Goal: Navigation & Orientation: Find specific page/section

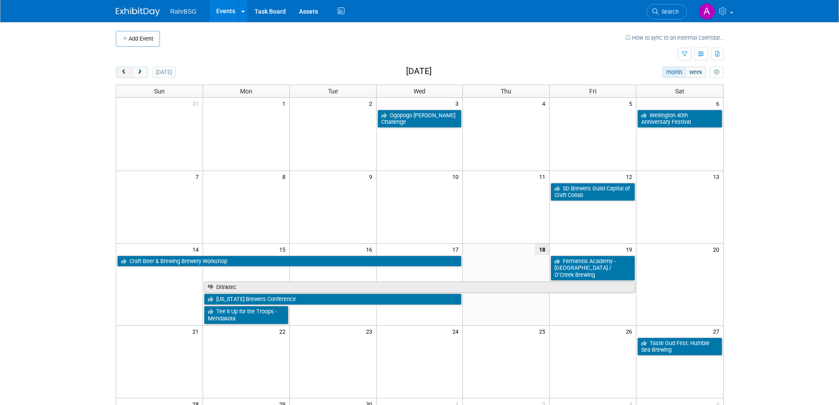
click at [122, 73] on span "prev" at bounding box center [124, 73] width 7 height 6
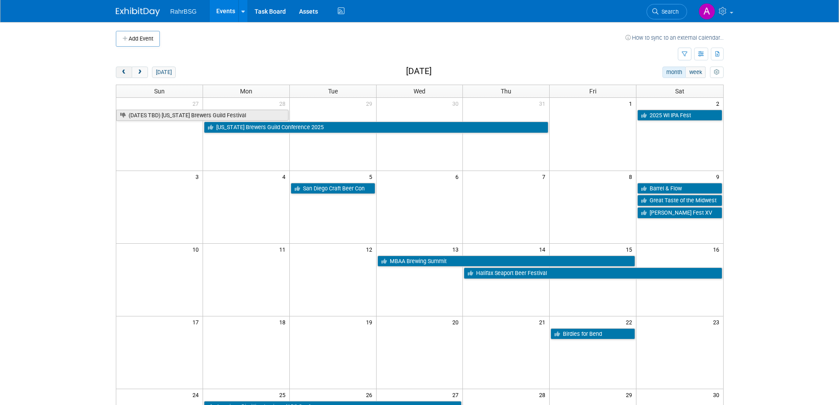
click at [122, 73] on span "prev" at bounding box center [124, 73] width 7 height 6
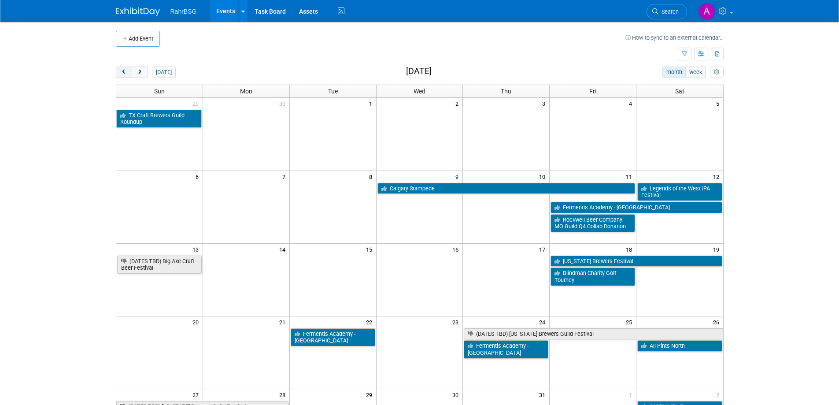
click at [122, 73] on span "prev" at bounding box center [124, 73] width 7 height 6
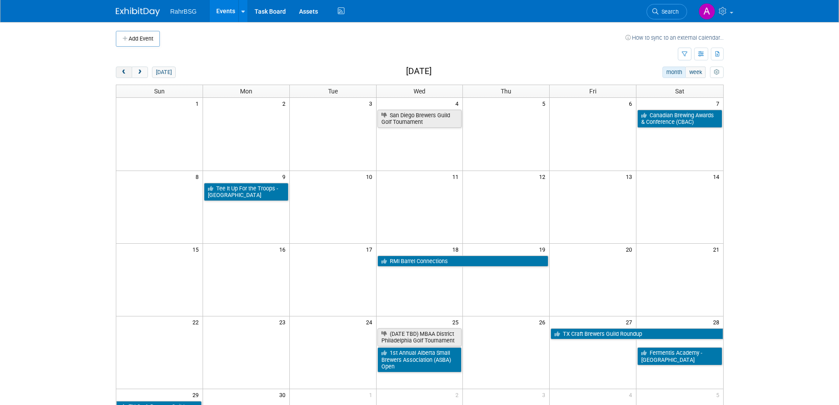
click at [122, 73] on span "prev" at bounding box center [124, 73] width 7 height 6
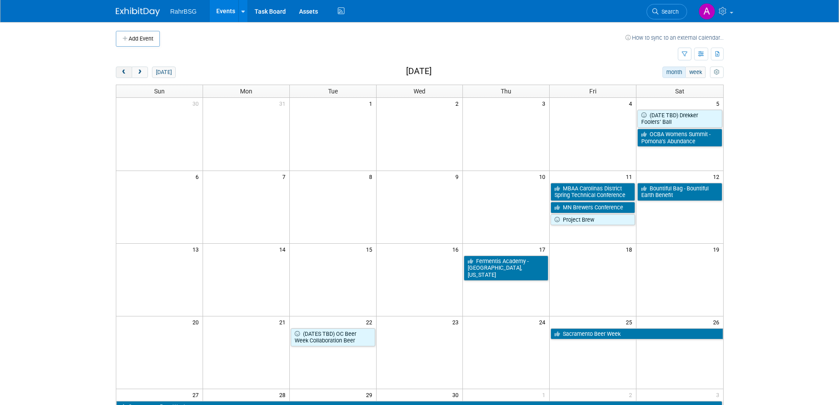
click at [122, 73] on span "prev" at bounding box center [124, 73] width 7 height 6
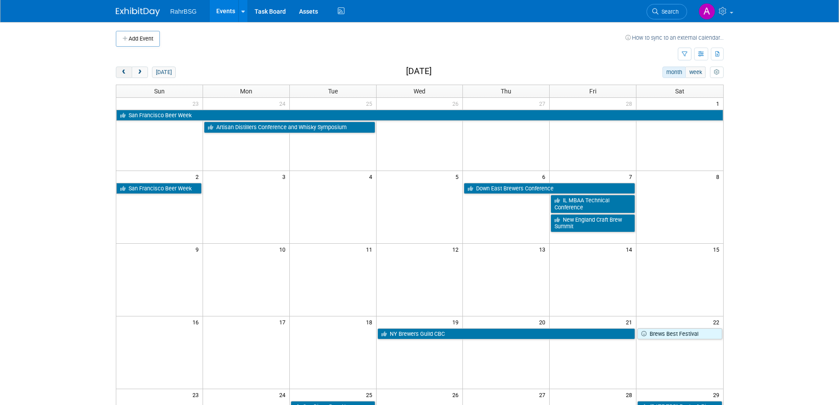
click at [122, 73] on span "prev" at bounding box center [124, 73] width 7 height 6
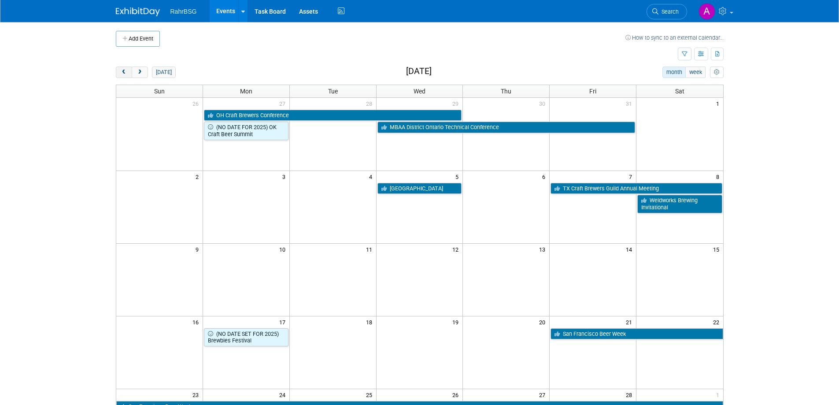
click at [122, 73] on span "prev" at bounding box center [124, 73] width 7 height 6
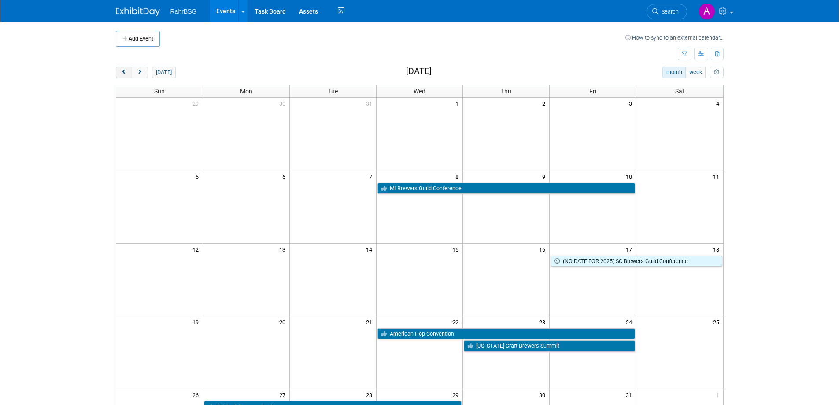
click at [122, 73] on span "prev" at bounding box center [124, 73] width 7 height 6
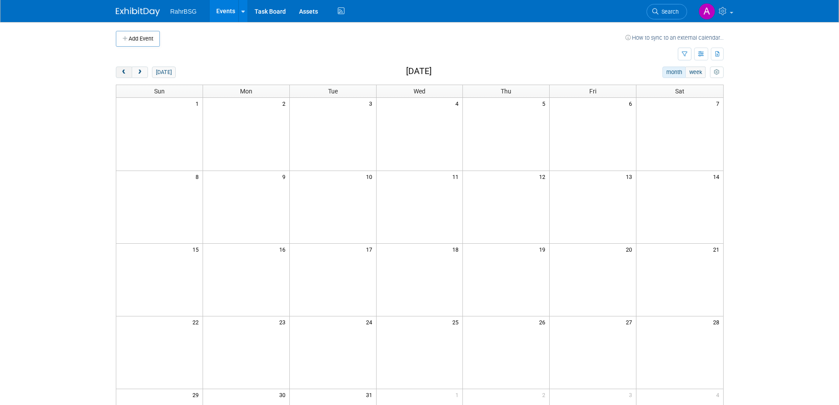
click at [122, 73] on span "prev" at bounding box center [124, 73] width 7 height 6
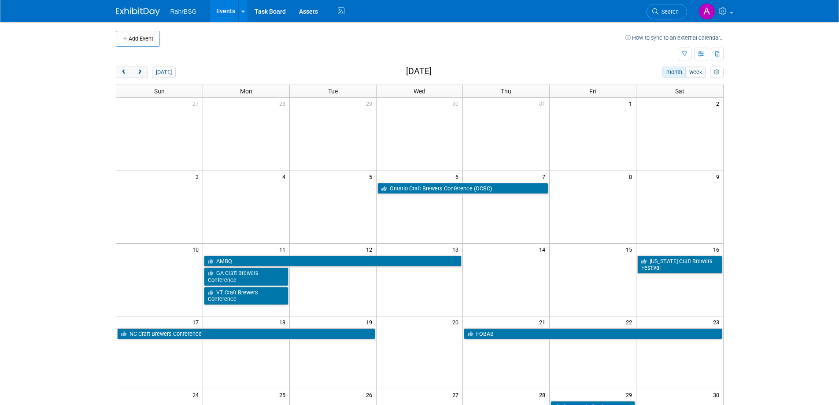
scroll to position [54, 0]
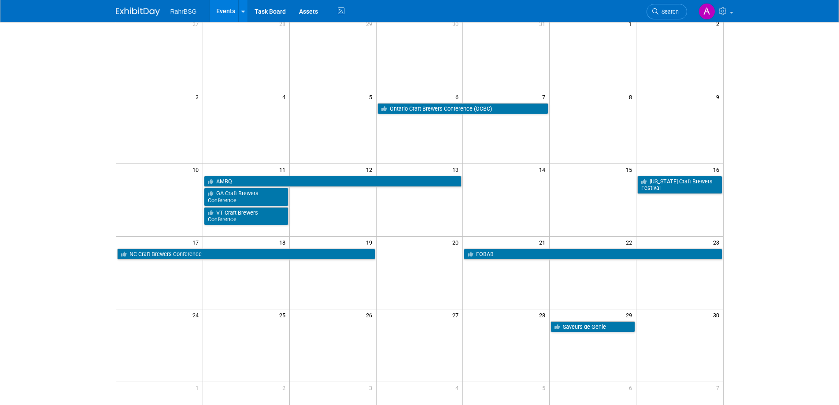
scroll to position [85, 0]
